Goal: Find contact information: Obtain details needed to contact an individual or organization

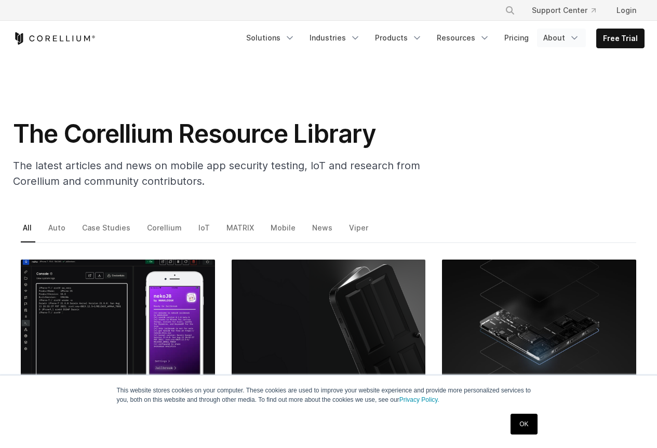
click at [569, 43] on icon "Navigation Menu" at bounding box center [574, 38] width 10 height 10
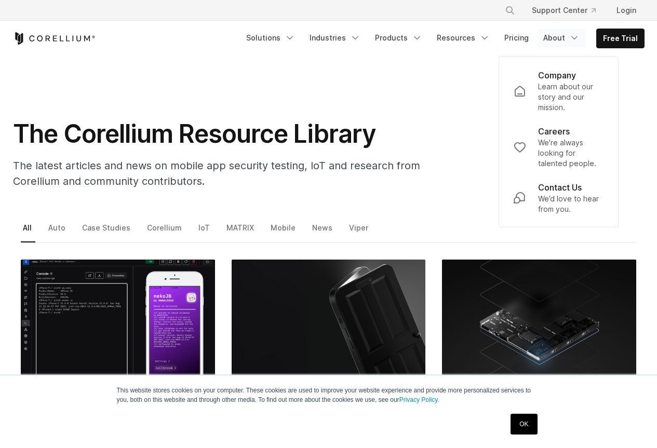
click at [0, 144] on section "The Corellium Resource Library The latest articles and news on mobile app secur…" at bounding box center [328, 126] width 657 height 141
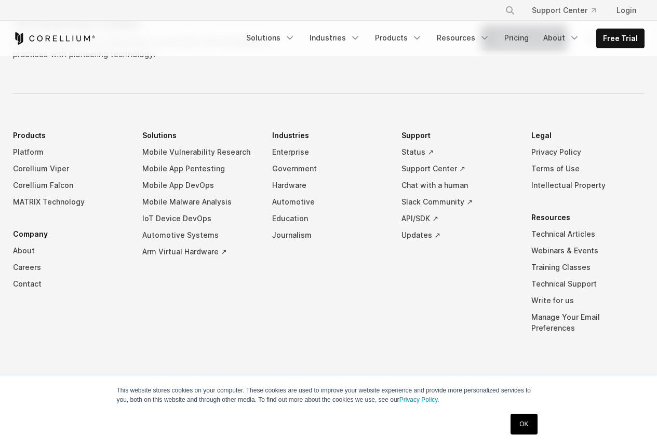
scroll to position [2612, 0]
click at [550, 292] on link "Write for us" at bounding box center [587, 300] width 113 height 17
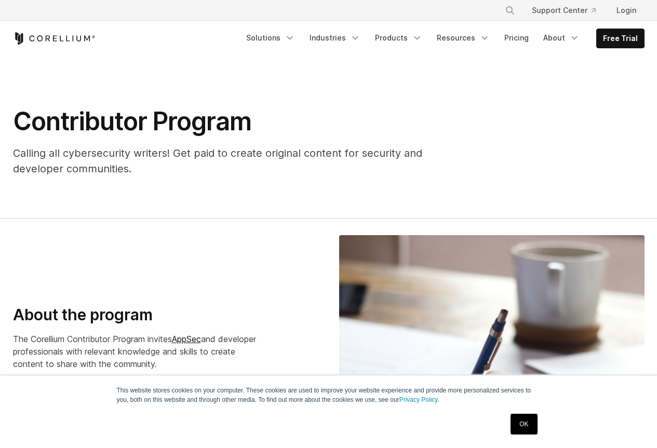
scroll to position [2481, 0]
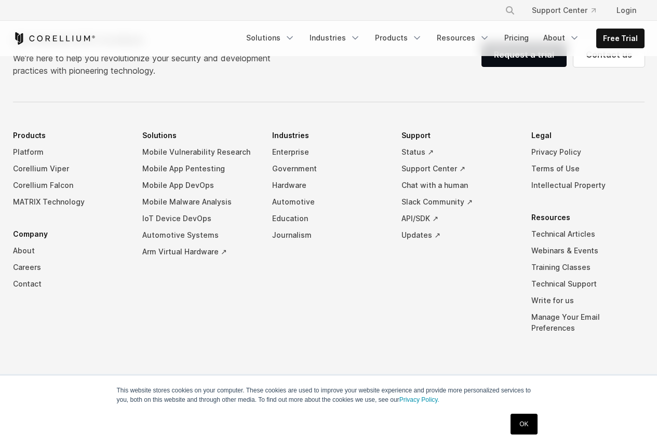
click at [518, 427] on link "OK" at bounding box center [524, 424] width 26 height 21
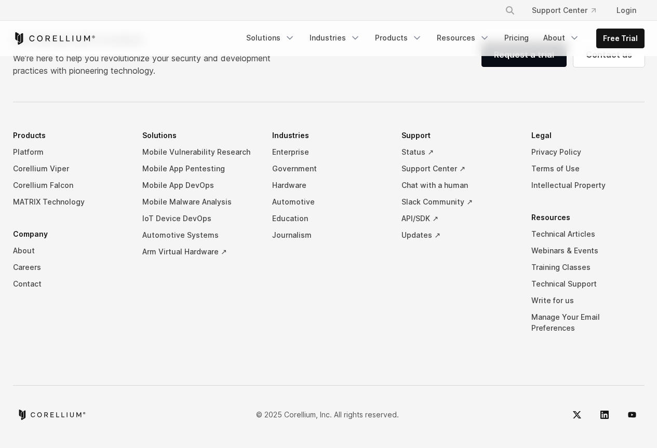
click at [84, 337] on div "Get started with Corellium We’re here to help you revolutionize your security a…" at bounding box center [329, 229] width 653 height 395
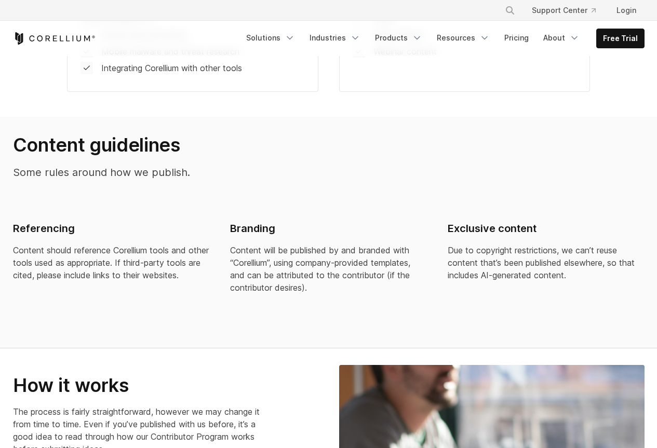
scroll to position [1130, 0]
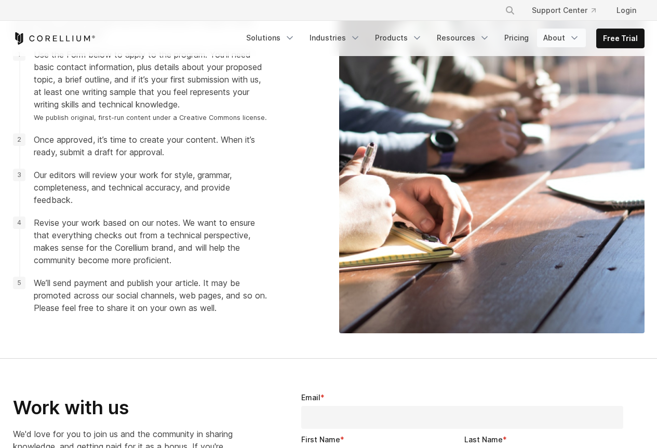
click at [569, 43] on icon "Navigation Menu" at bounding box center [574, 38] width 10 height 10
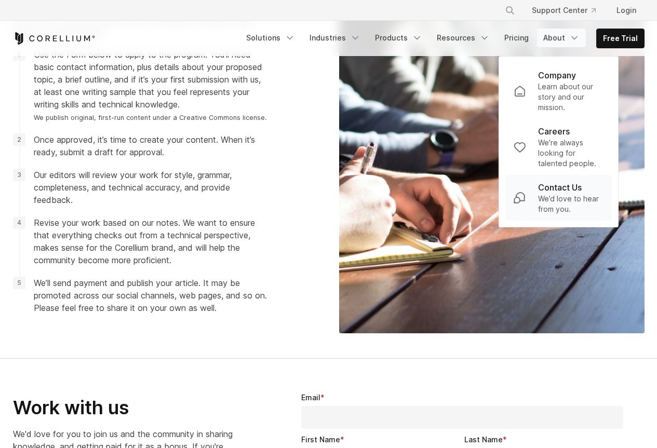
click at [547, 181] on p "Contact Us" at bounding box center [560, 187] width 44 height 12
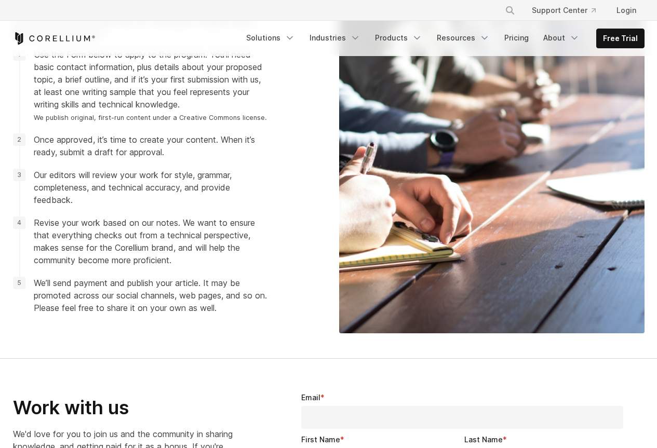
scroll to position [1338, 0]
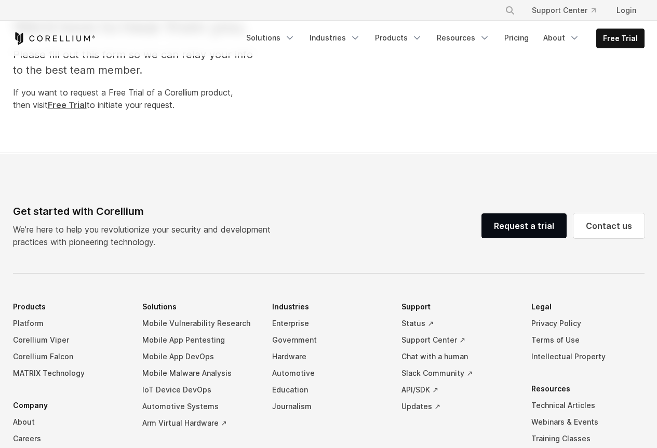
select select "**"
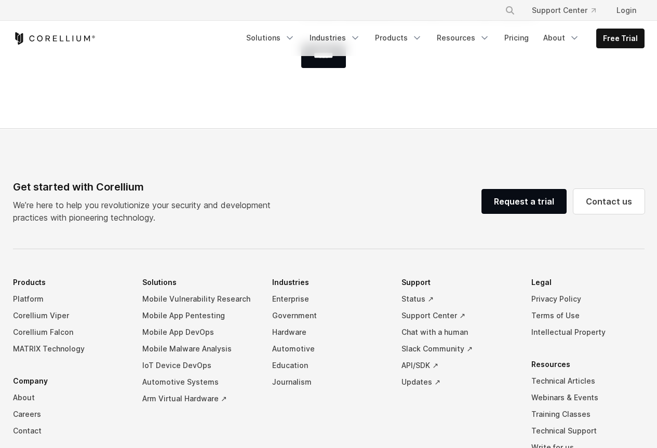
scroll to position [883, 0]
